Goal: Transaction & Acquisition: Purchase product/service

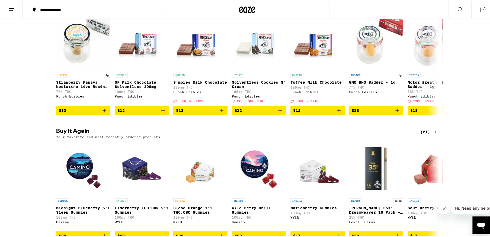
scroll to position [380, 0]
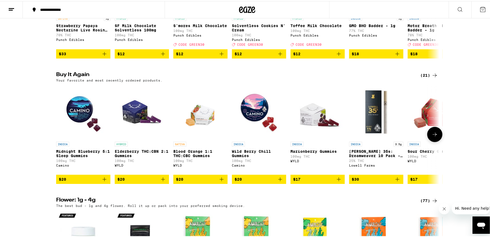
click at [161, 182] on icon "Add to bag" at bounding box center [163, 178] width 7 height 7
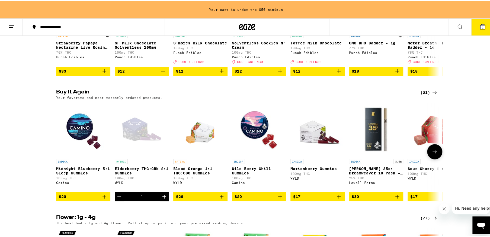
scroll to position [397, 0]
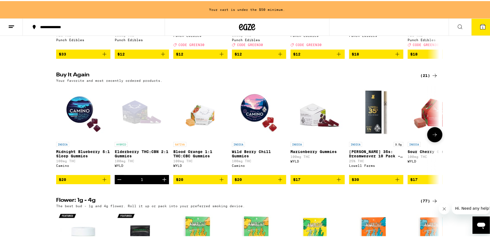
click at [161, 182] on icon "Increment" at bounding box center [164, 179] width 7 height 7
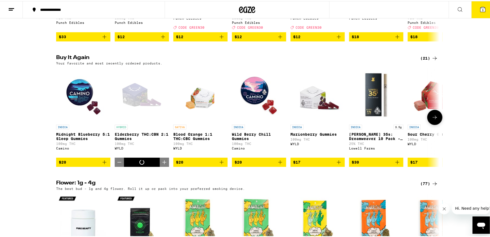
scroll to position [380, 0]
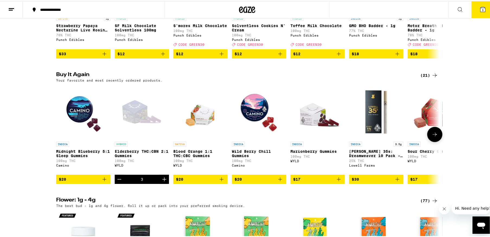
click at [161, 182] on icon "Increment" at bounding box center [164, 178] width 7 height 7
click at [103, 180] on icon "Add to bag" at bounding box center [105, 179] width 4 height 4
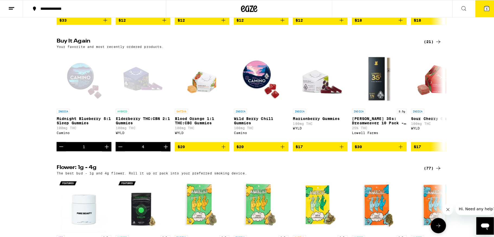
scroll to position [353, 0]
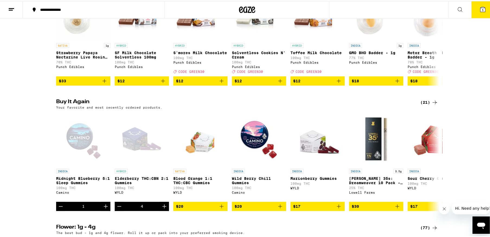
click at [482, 9] on span "5" at bounding box center [483, 8] width 2 height 3
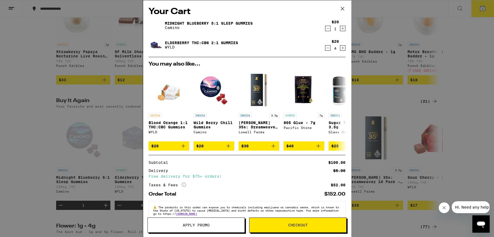
click at [322, 228] on button "Checkout" at bounding box center [297, 225] width 97 height 15
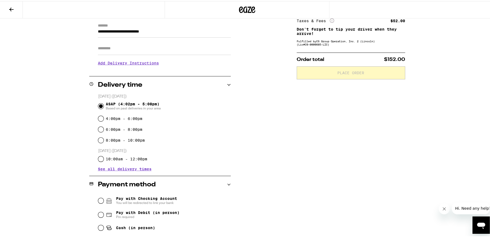
scroll to position [109, 0]
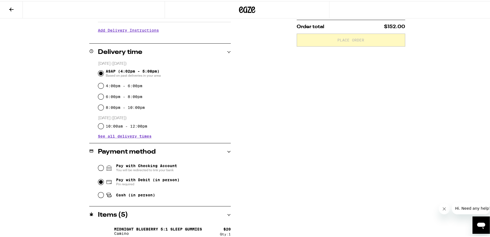
click at [98, 181] on input "Pay with Debit (in person) Pin required" at bounding box center [100, 180] width 5 height 5
radio input "true"
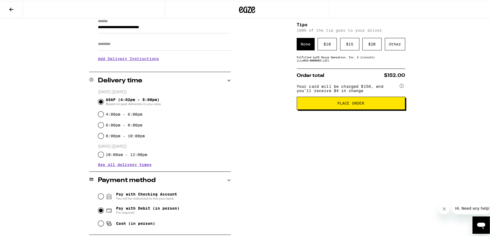
scroll to position [79, 0]
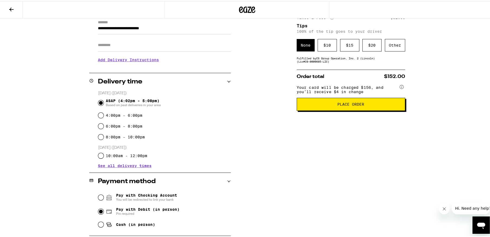
click at [340, 105] on span "Place Order" at bounding box center [350, 103] width 27 height 4
